Goal: Information Seeking & Learning: Learn about a topic

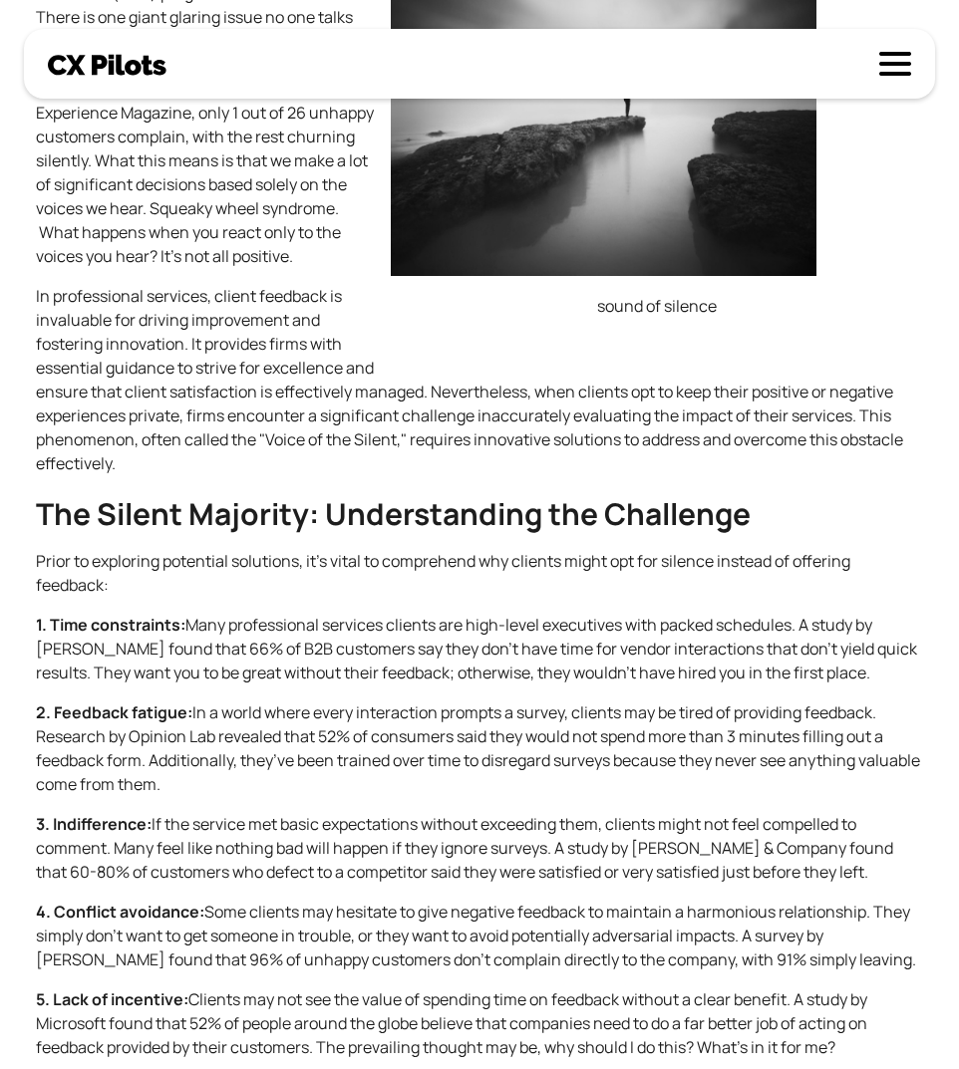
scroll to position [958, 0]
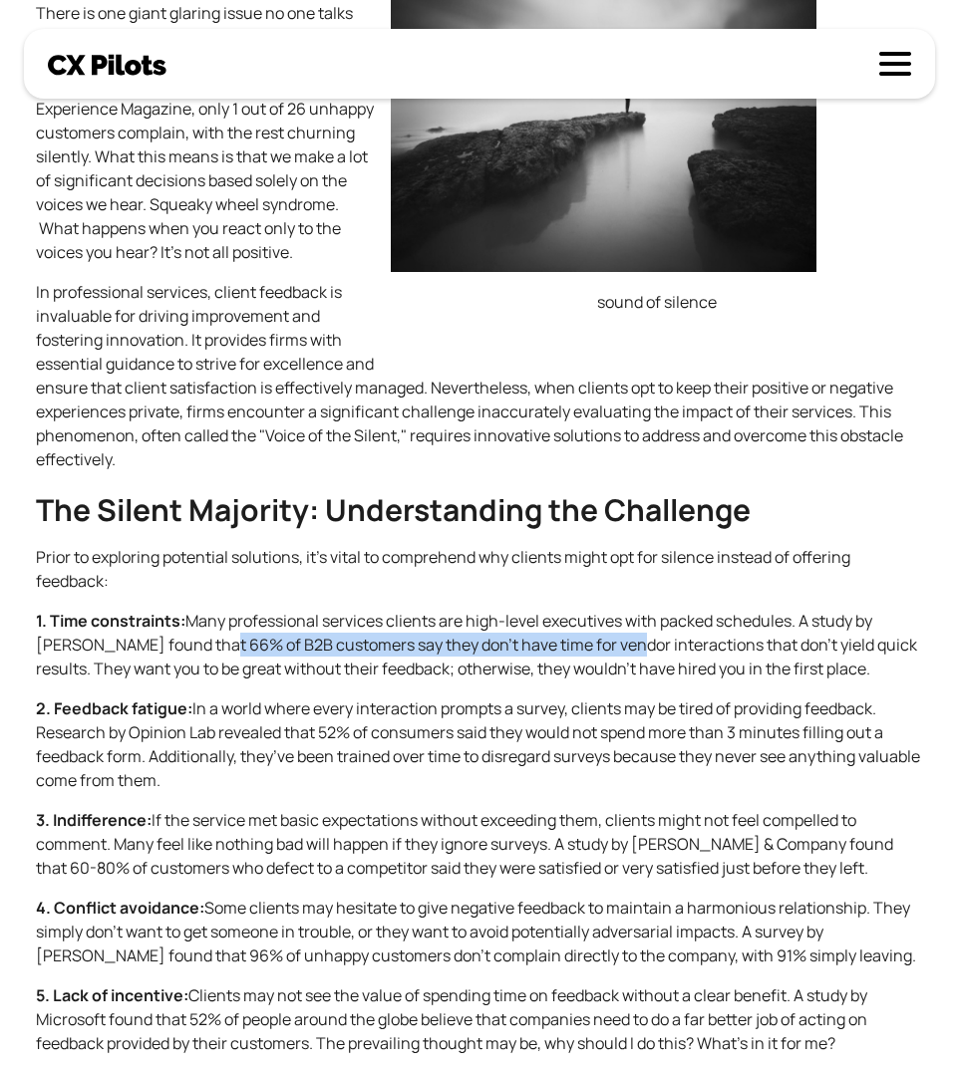
drag, startPoint x: 193, startPoint y: 649, endPoint x: 588, endPoint y: 645, distance: 394.7
click at [607, 645] on p "1. Time constraints: Many professional services clients are high-level executiv…" at bounding box center [479, 645] width 887 height 72
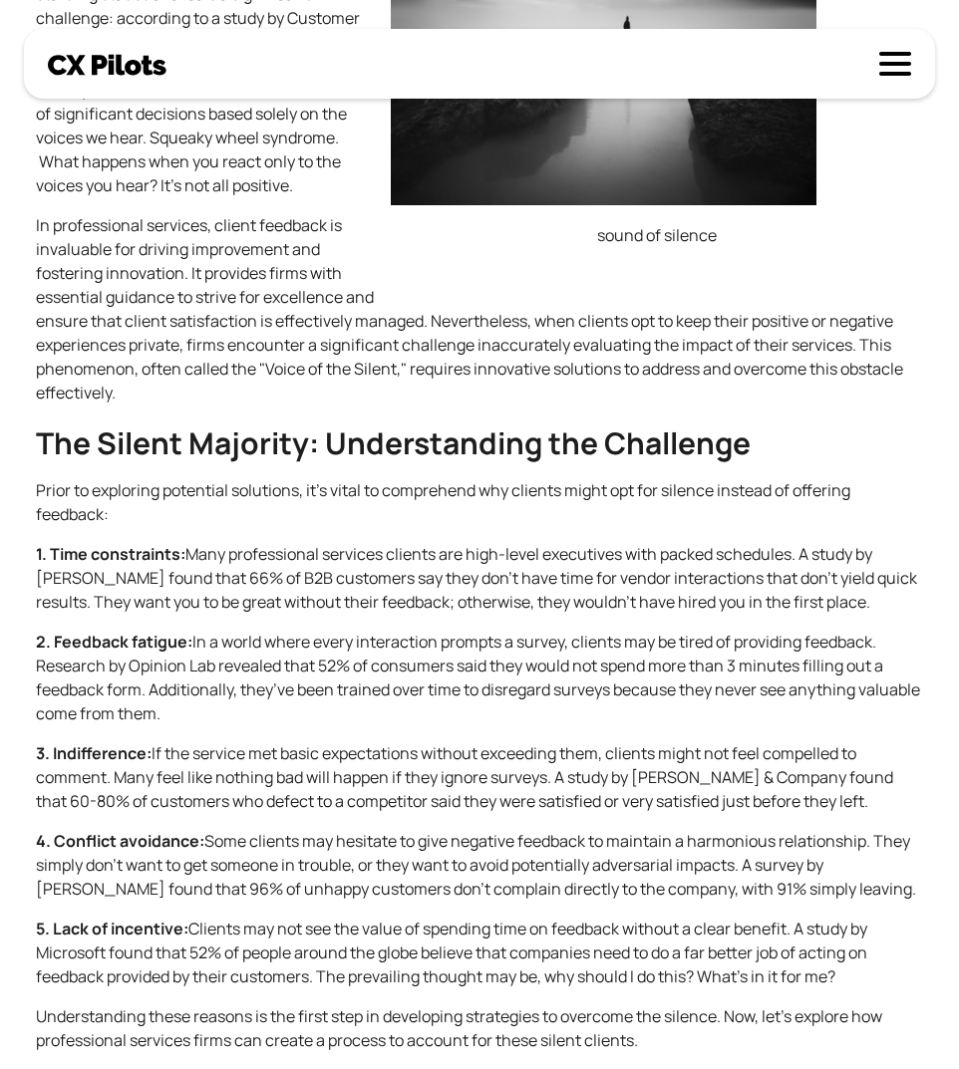
click at [232, 660] on p "2. Feedback fatigue: In a world where every interaction prompts a survey, clien…" at bounding box center [479, 678] width 887 height 96
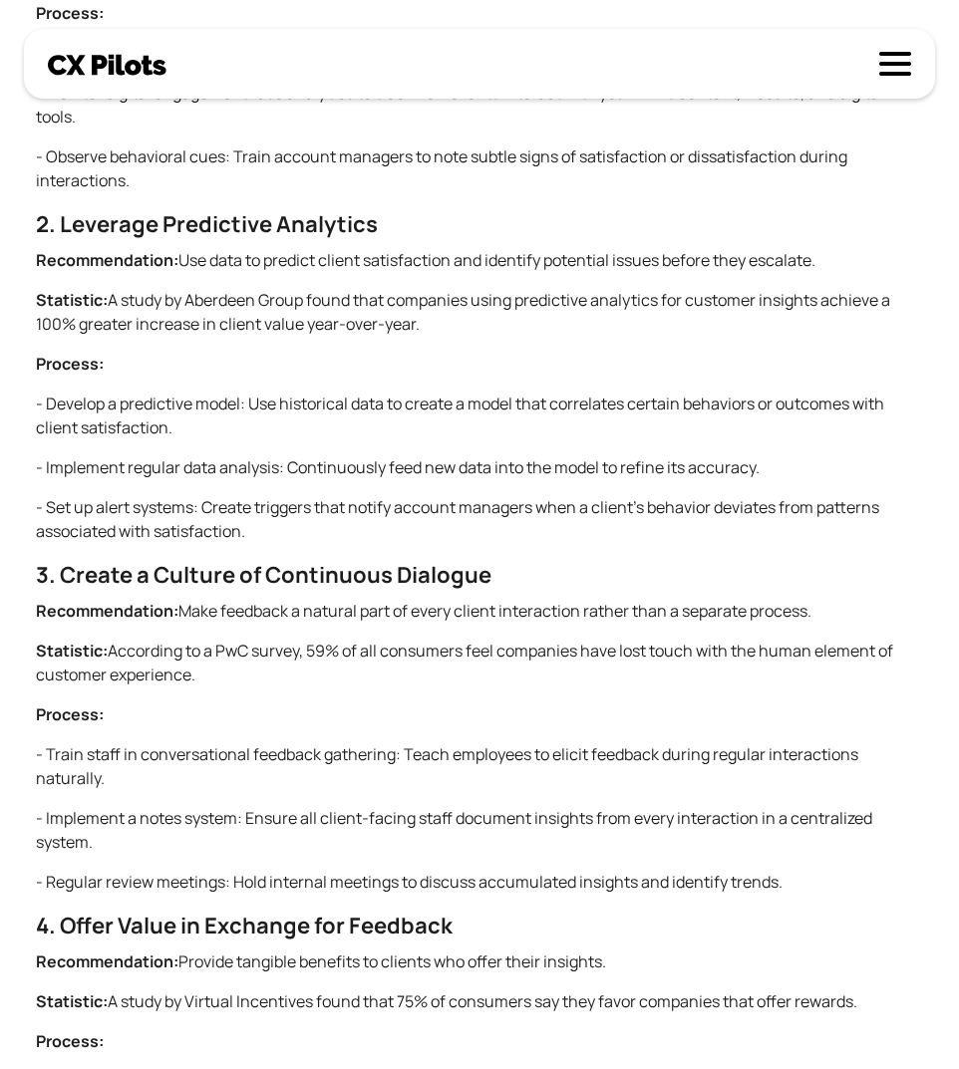
scroll to position [2348, 0]
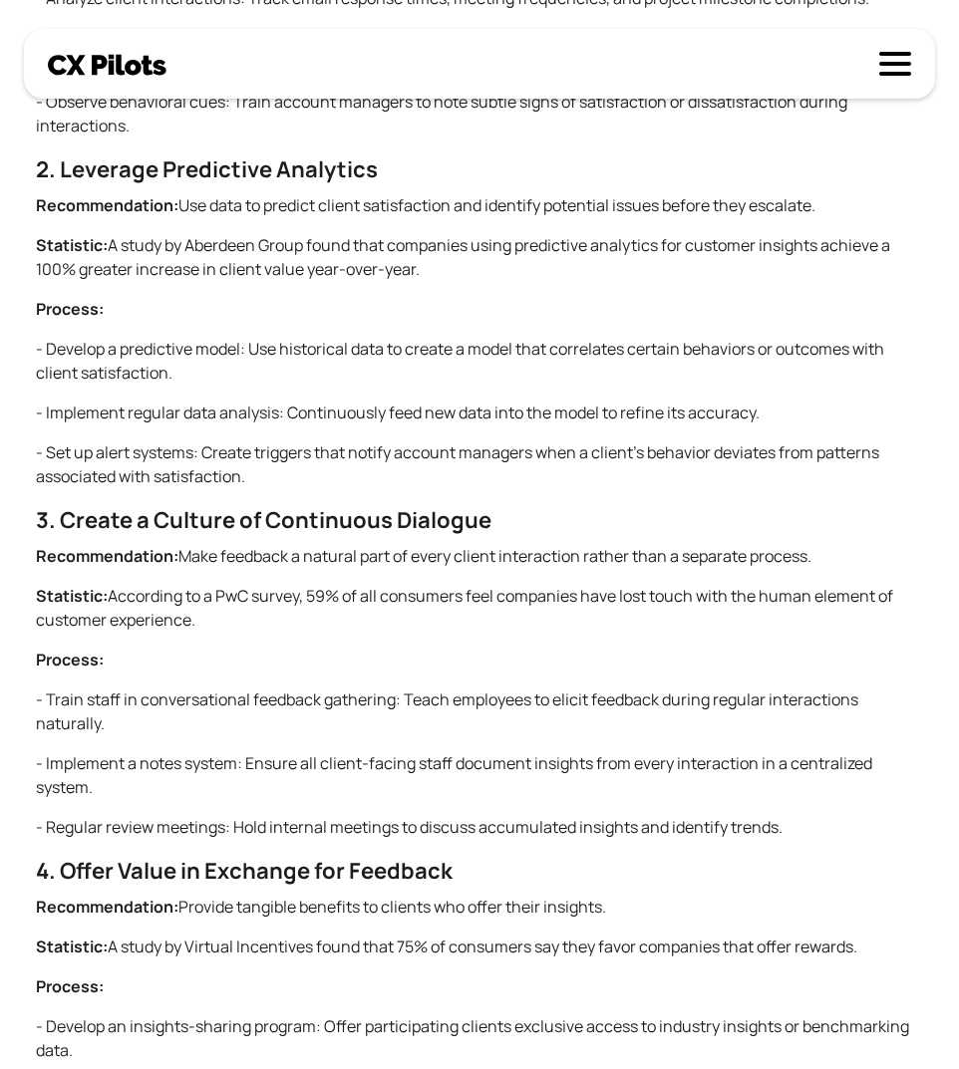
drag, startPoint x: 307, startPoint y: 598, endPoint x: 345, endPoint y: 609, distance: 39.4
click at [345, 609] on p "Statistic: According to a PwC survey, 59% of all consumers feel companies have …" at bounding box center [479, 608] width 887 height 48
click at [335, 616] on p "Statistic: According to a PwC survey, 59% of all consumers feel companies have …" at bounding box center [479, 608] width 887 height 48
drag, startPoint x: 326, startPoint y: 609, endPoint x: 315, endPoint y: 588, distance: 23.6
click at [315, 588] on p "Statistic: According to a PwC survey, 59% of all consumers feel companies have …" at bounding box center [479, 608] width 887 height 48
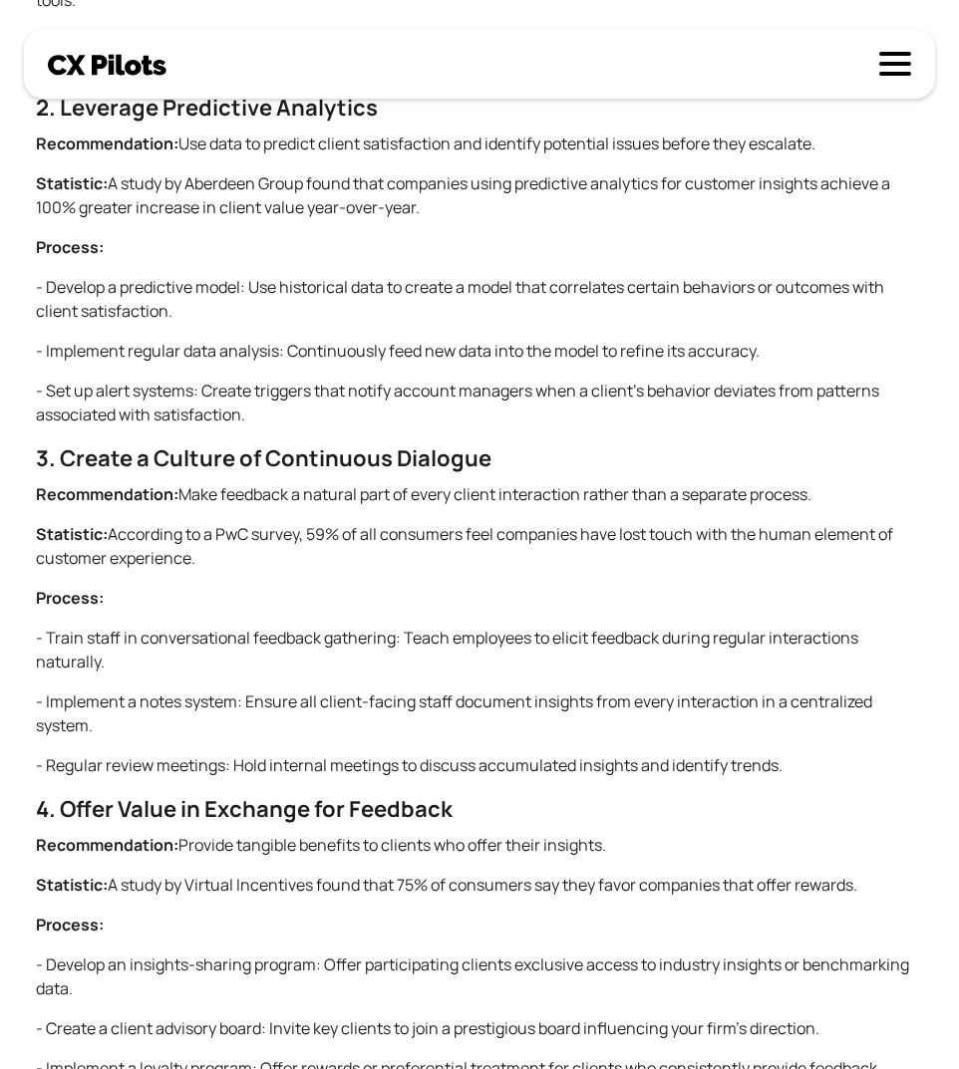
scroll to position [2415, 0]
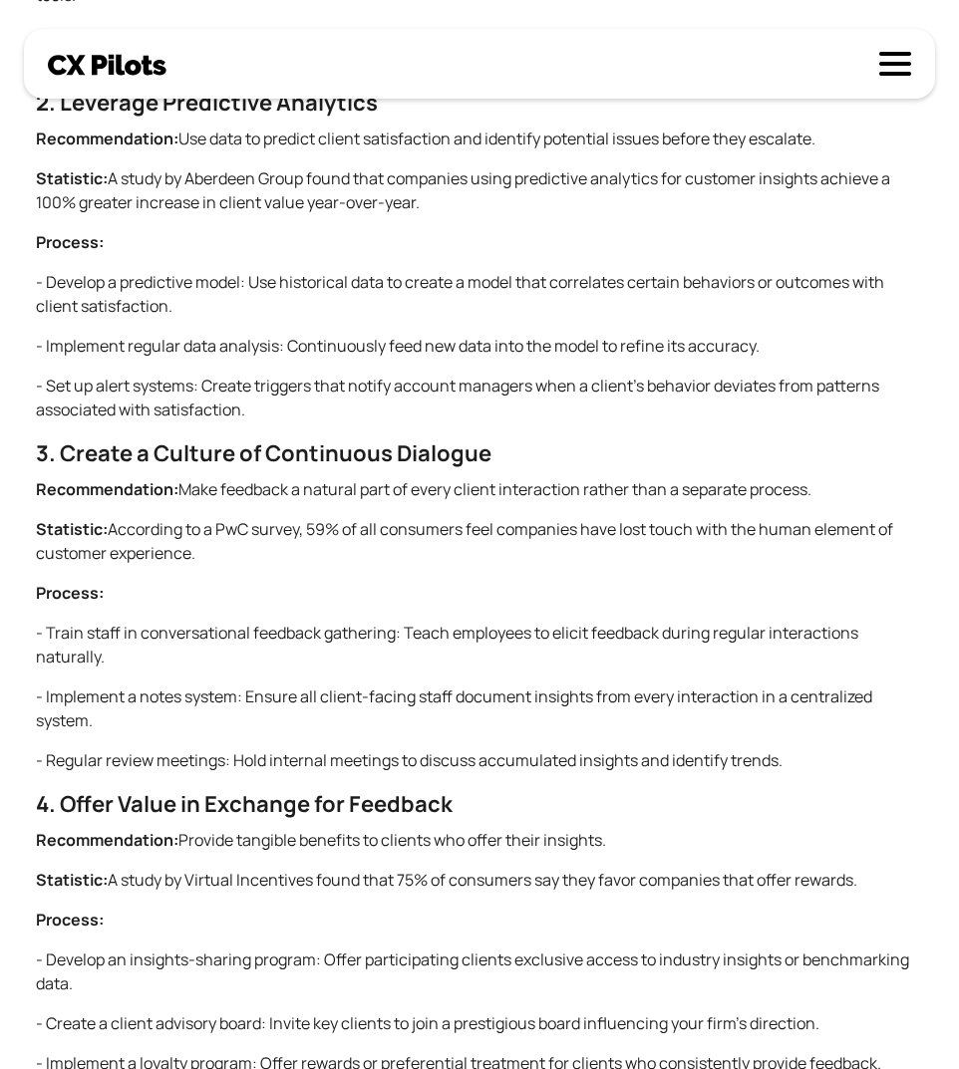
click at [315, 587] on p "Process:" at bounding box center [479, 593] width 887 height 24
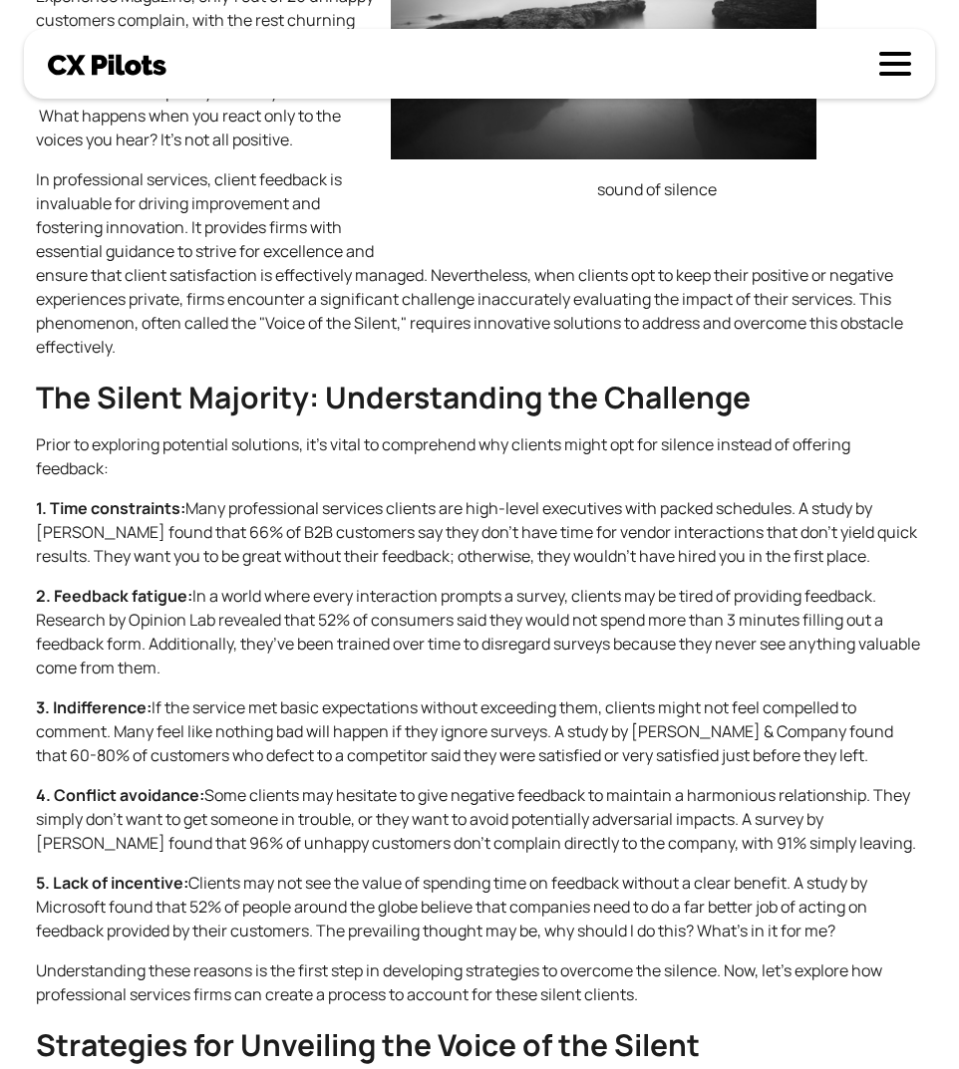
scroll to position [1067, 0]
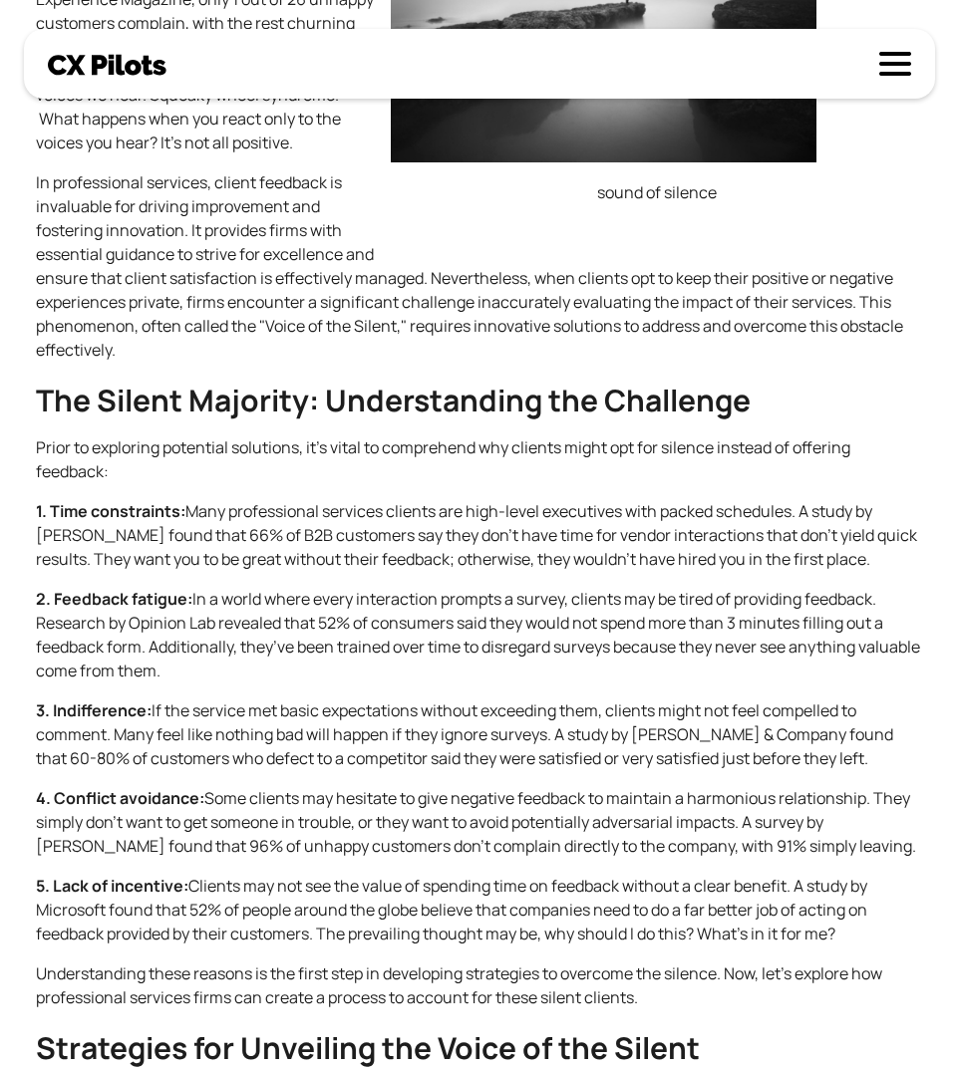
click at [631, 671] on p "2. Feedback fatigue: In a world where every interaction prompts a survey, clien…" at bounding box center [479, 635] width 887 height 96
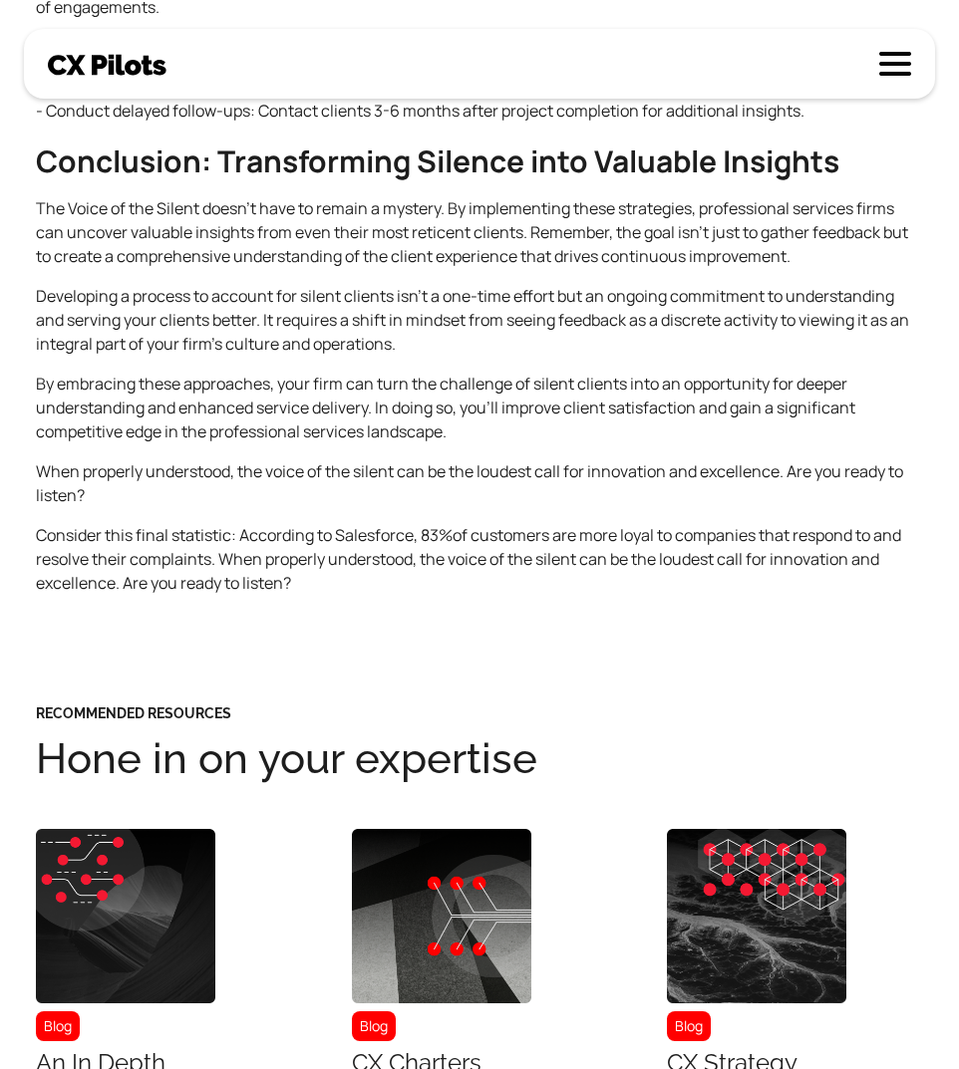
scroll to position [3982, 0]
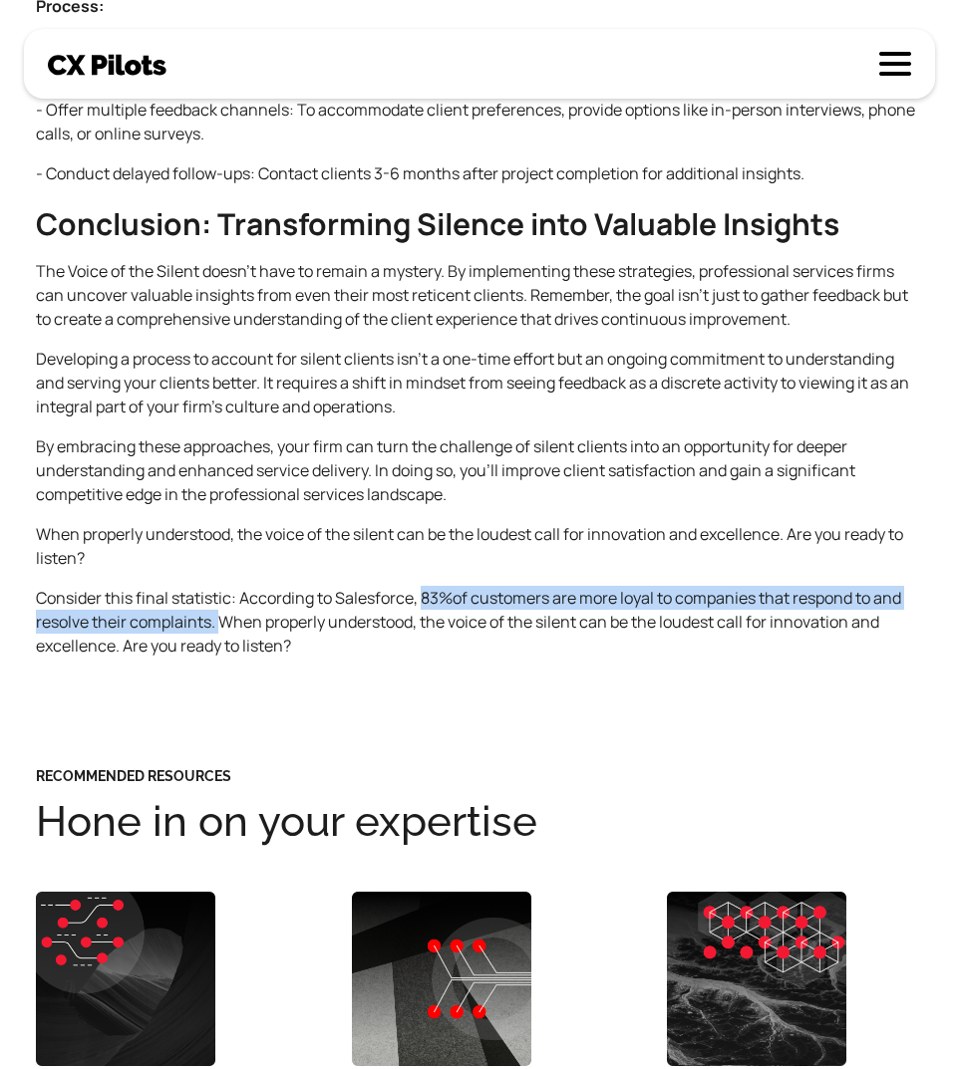
drag, startPoint x: 422, startPoint y: 599, endPoint x: 218, endPoint y: 623, distance: 204.7
click at [218, 623] on p "Consider this final statistic: According to Salesforce, 83%of customers are mor…" at bounding box center [479, 622] width 887 height 72
copy p "83%of customers are more loyal to companies that respond to and resolve their c…"
